Goal: Entertainment & Leisure: Consume media (video, audio)

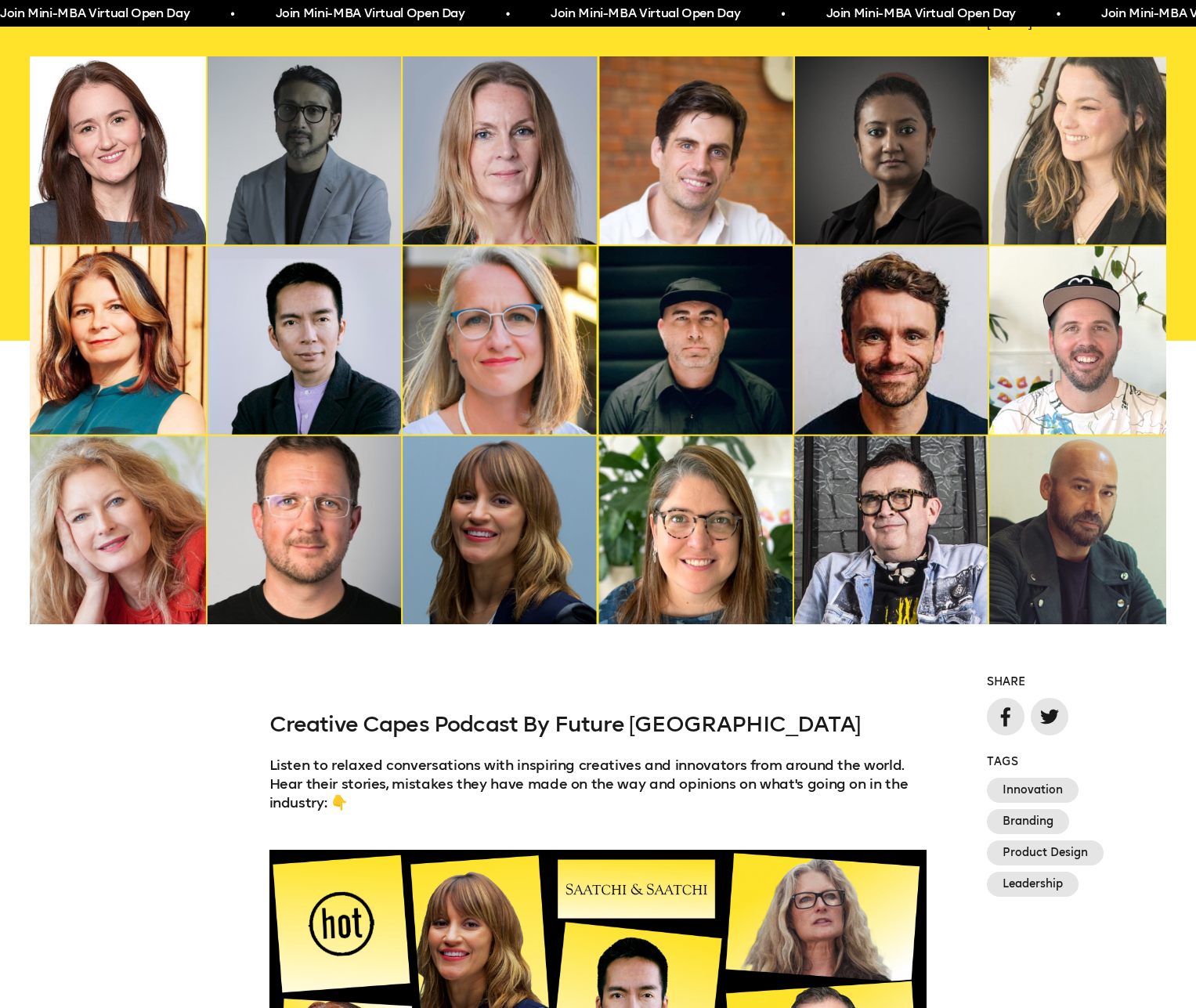
scroll to position [552, 0]
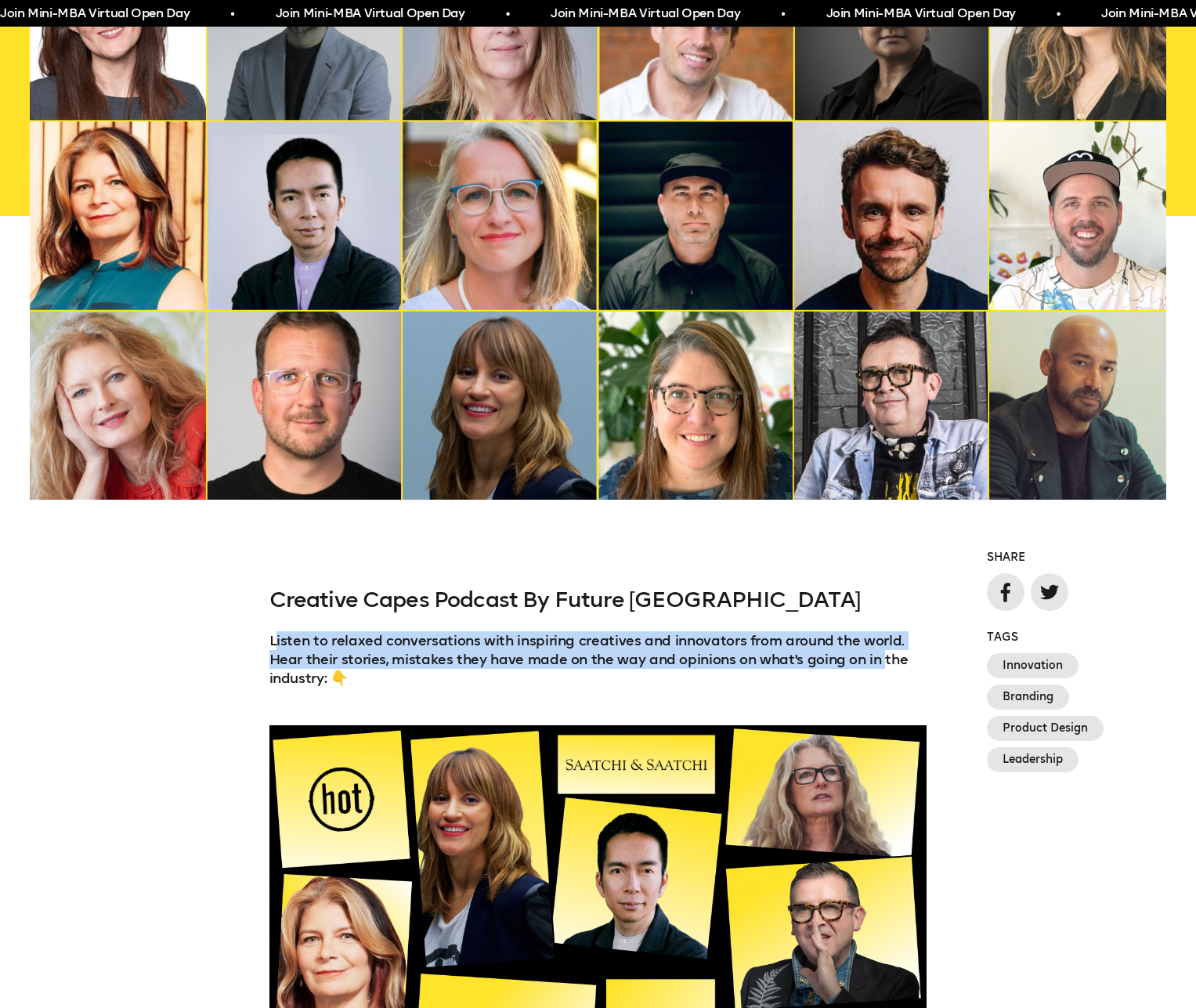
drag, startPoint x: 277, startPoint y: 638, endPoint x: 878, endPoint y: 661, distance: 601.4
click at [878, 661] on p "Listen to relaxed conversations with inspiring creatives and innovators from ar…" at bounding box center [598, 659] width 658 height 56
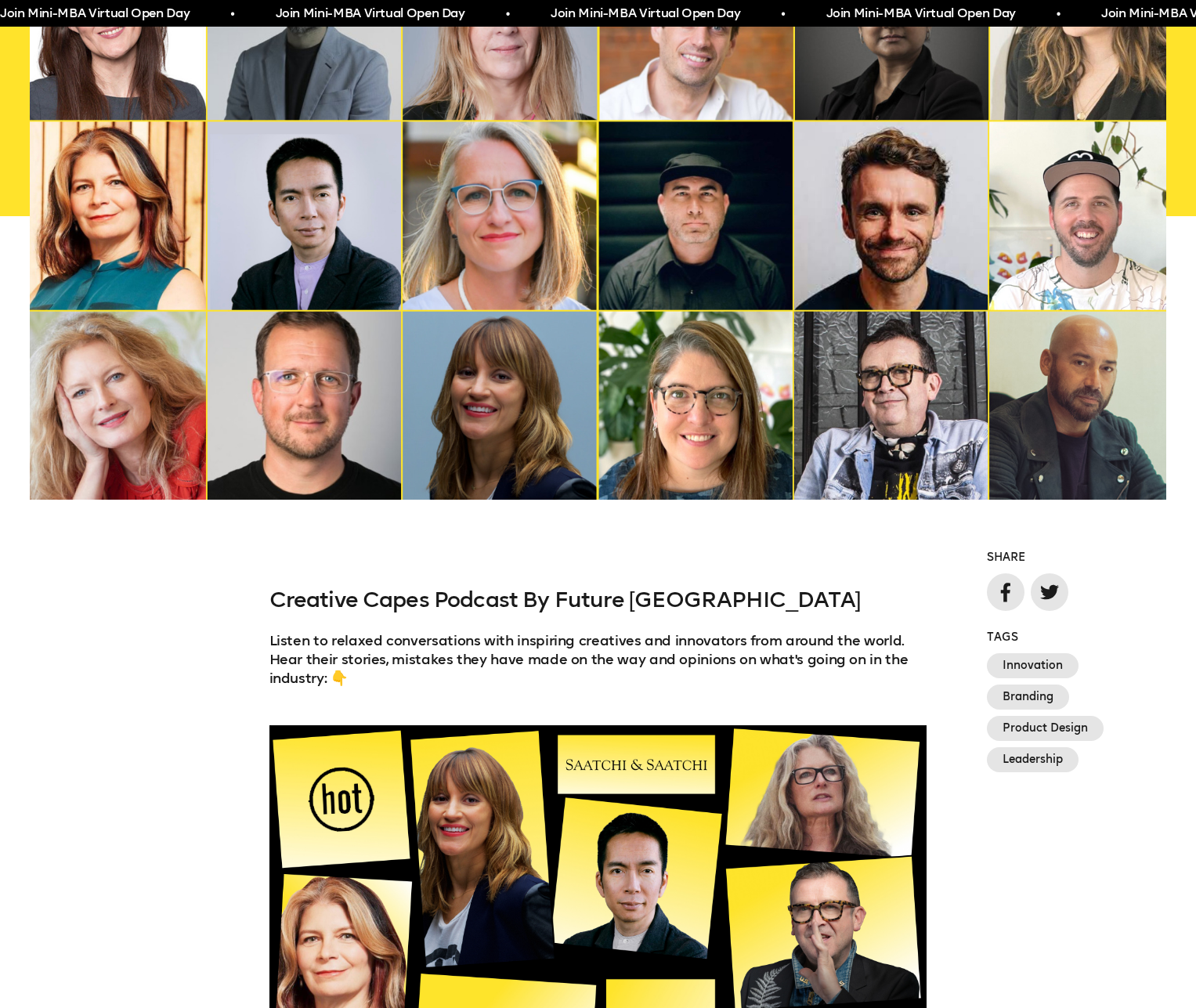
click at [883, 656] on p "Listen to relaxed conversations with inspiring creatives and innovators from ar…" at bounding box center [598, 659] width 658 height 56
drag, startPoint x: 740, startPoint y: 644, endPoint x: 279, endPoint y: 640, distance: 461.0
click at [266, 642] on div "Creative Capes Podcast By Future London Academy Listen to relaxed conversations…" at bounding box center [598, 637] width 1196 height 100
copy p "Listen to relaxed conversations with inspiring creatives and innovators"
